Goal: Task Accomplishment & Management: Use online tool/utility

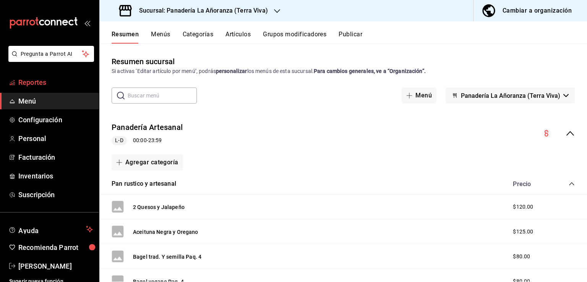
click at [46, 82] on span "Reportes" at bounding box center [55, 82] width 75 height 10
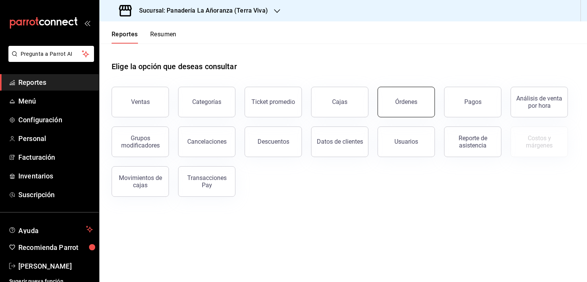
click at [424, 103] on button "Órdenes" at bounding box center [406, 102] width 57 height 31
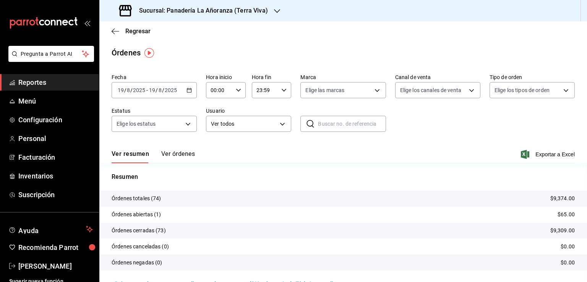
click at [256, 12] on h3 "Sucursal: Panadería La Añoranza (Terra Viva)" at bounding box center [200, 10] width 135 height 9
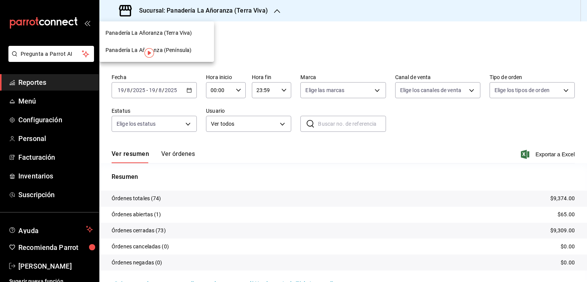
click at [180, 48] on span "Panadería La Añoranza (Península)" at bounding box center [148, 50] width 86 height 8
